Goal: Navigation & Orientation: Find specific page/section

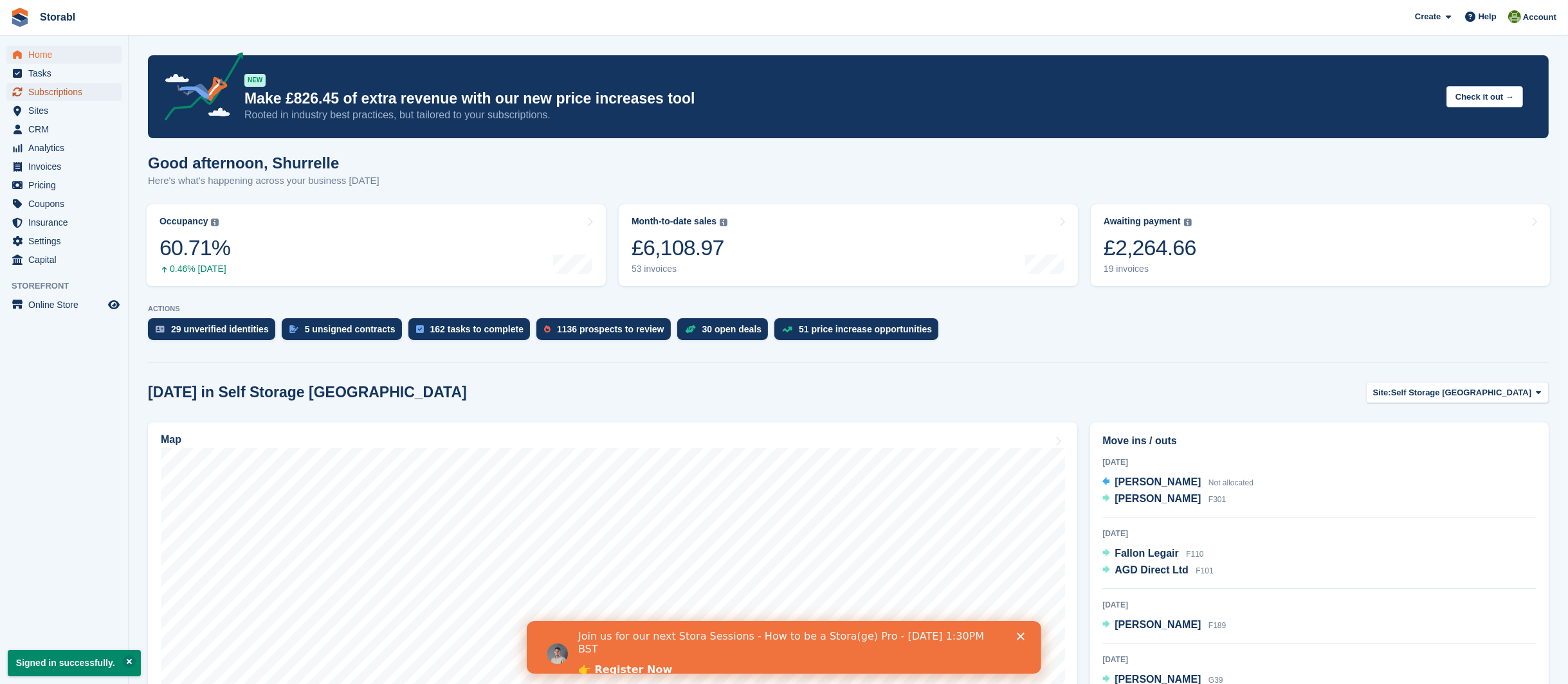
click at [52, 88] on span "Subscriptions" at bounding box center [67, 92] width 78 height 18
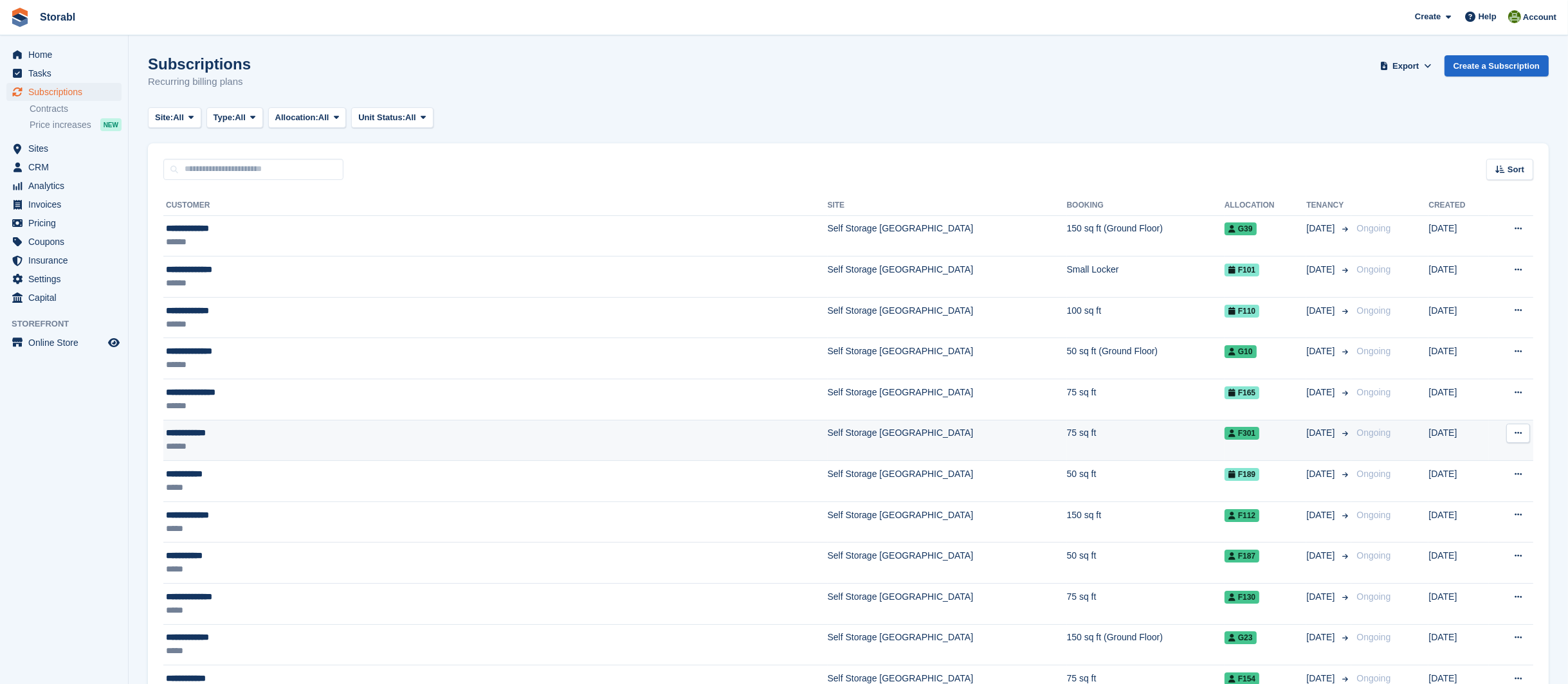
click at [207, 428] on div "**********" at bounding box center [367, 433] width 402 height 14
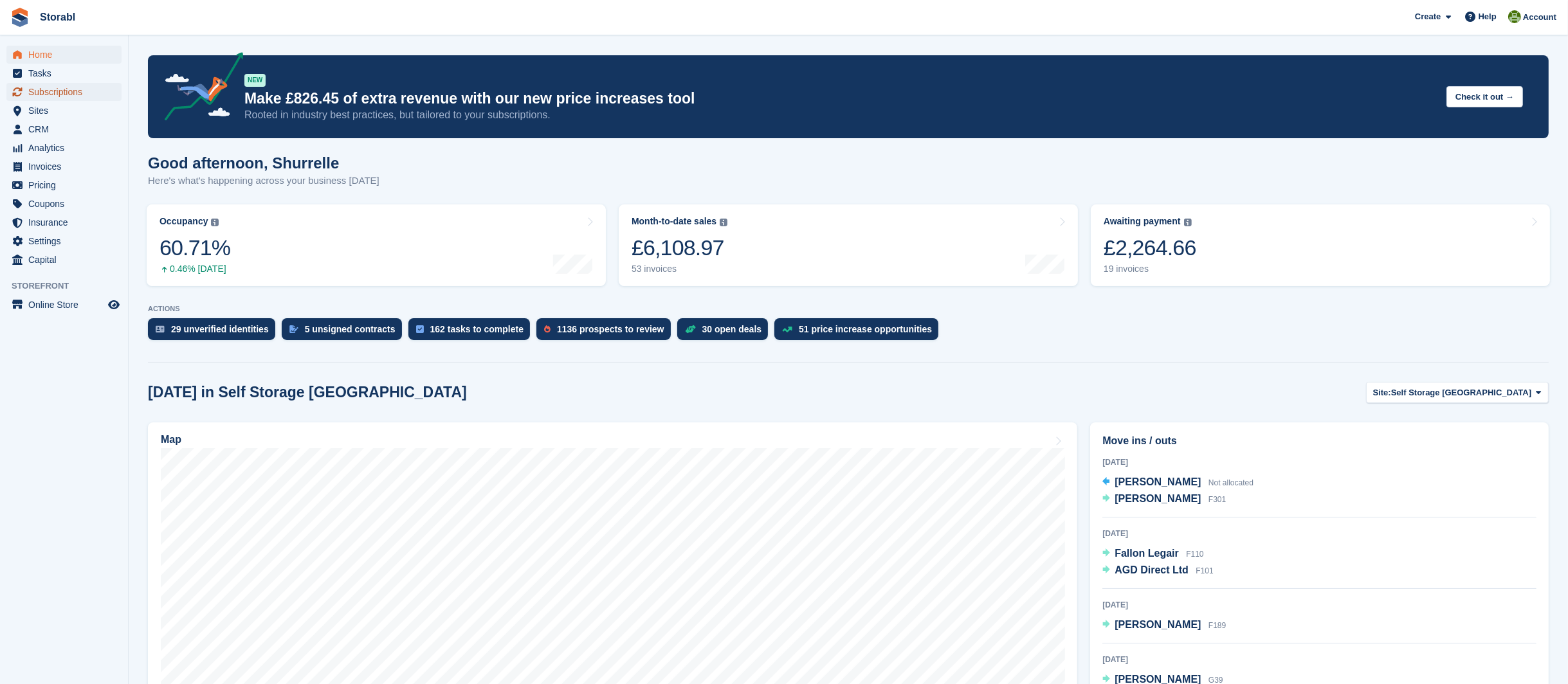
click at [46, 94] on span "Subscriptions" at bounding box center [67, 92] width 78 height 18
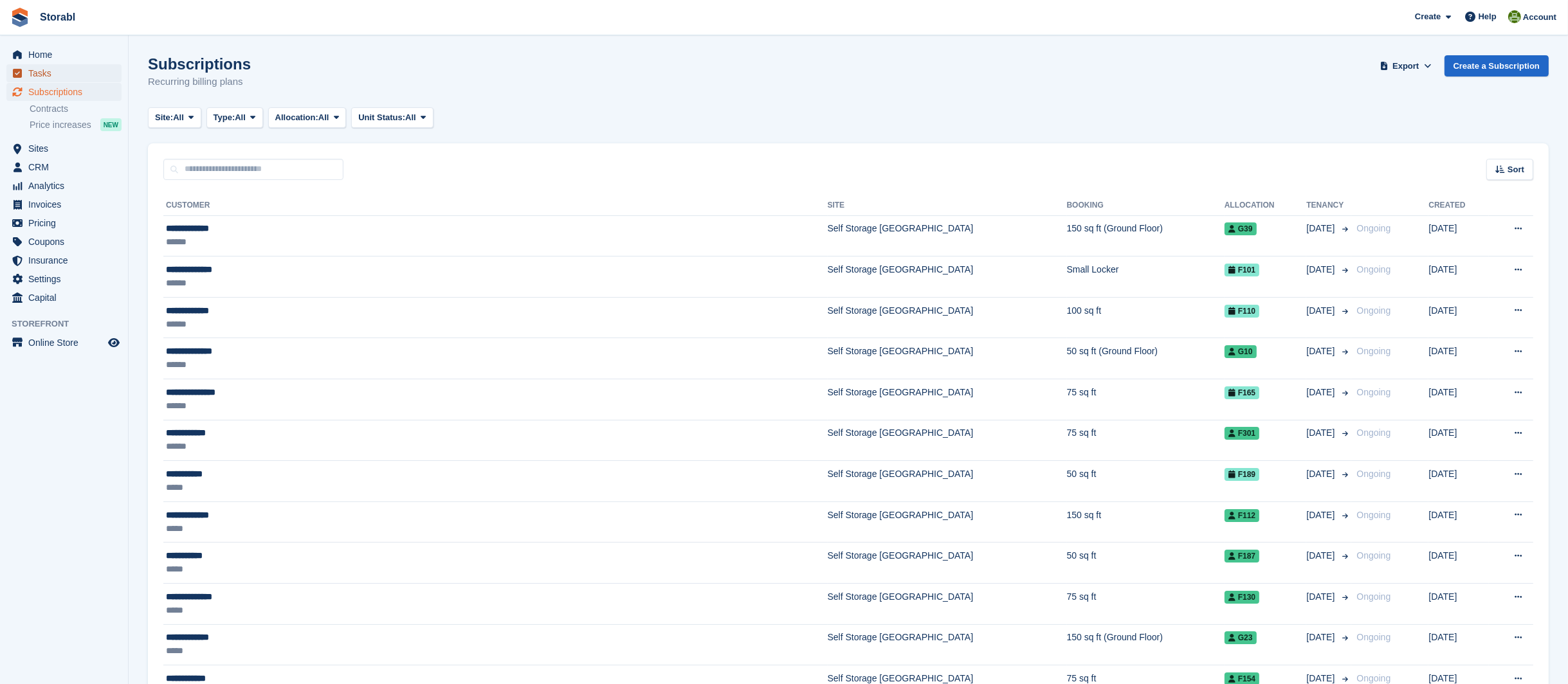
click at [45, 76] on span "Tasks" at bounding box center [67, 73] width 78 height 18
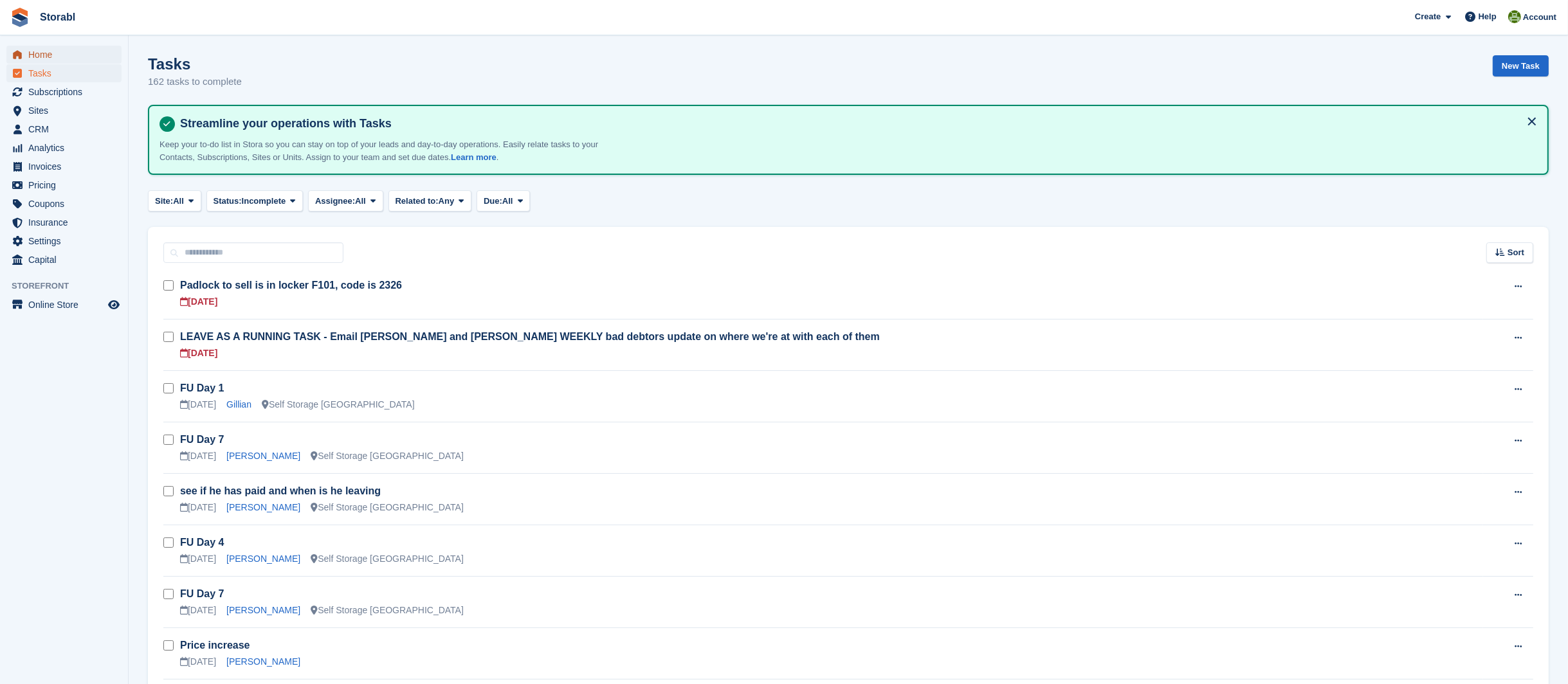
click at [41, 51] on span "Home" at bounding box center [67, 55] width 78 height 18
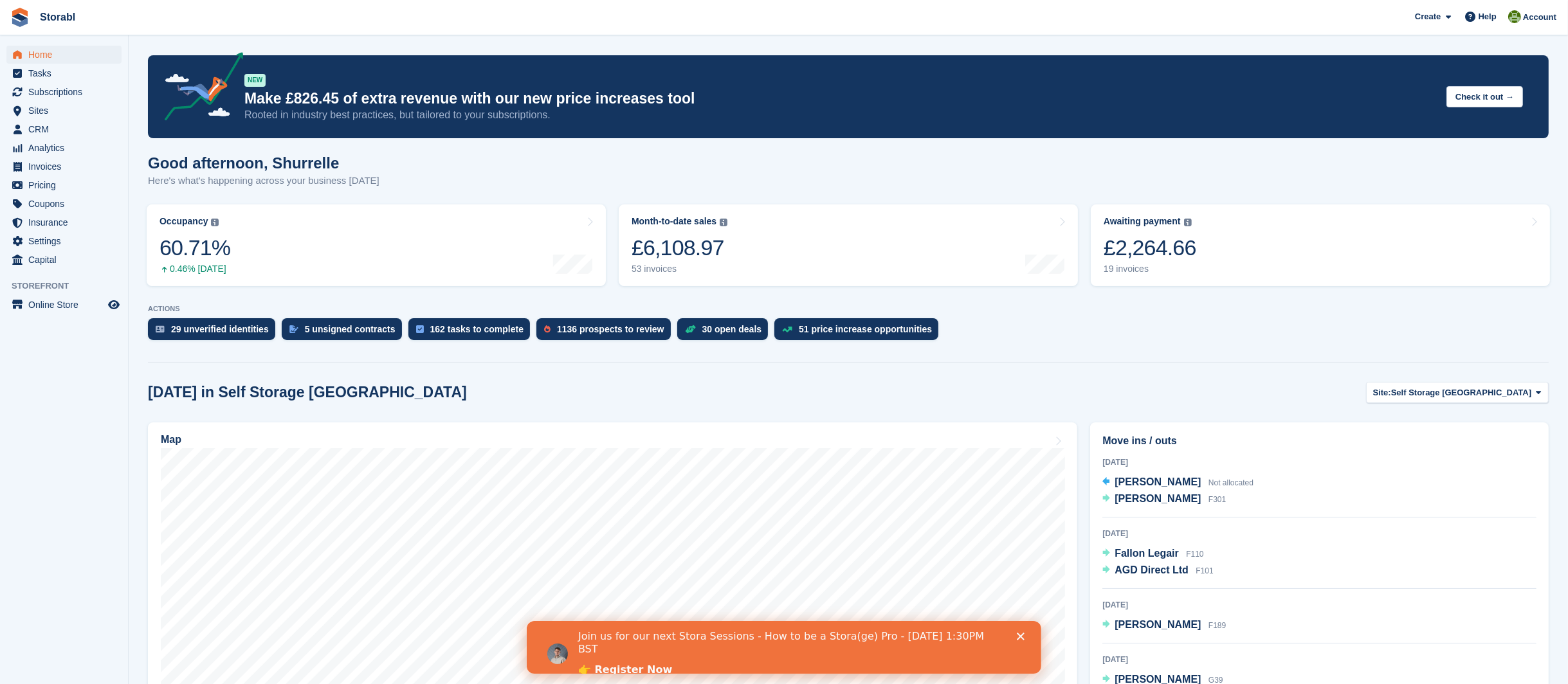
scroll to position [86, 0]
